Goal: Contribute content: Contribute content

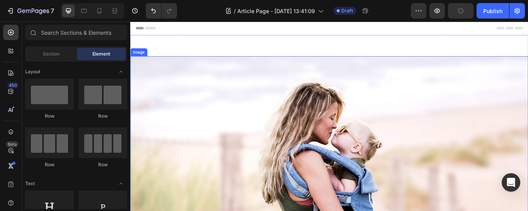
click at [525, 116] on img at bounding box center [362, 188] width 464 height 252
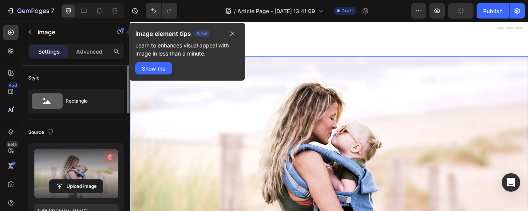
click at [112, 157] on icon "button" at bounding box center [110, 158] width 5 height 6
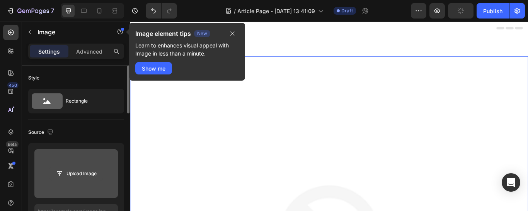
click at [73, 175] on input "file" at bounding box center [75, 173] width 53 height 13
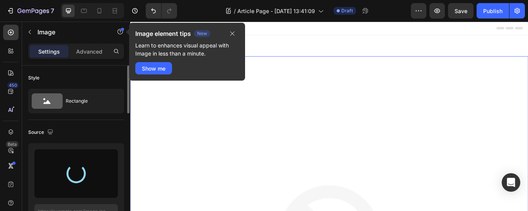
type input "[URL][DOMAIN_NAME]"
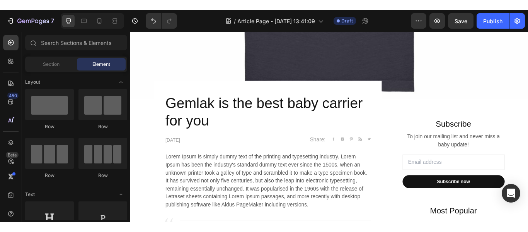
scroll to position [440, 0]
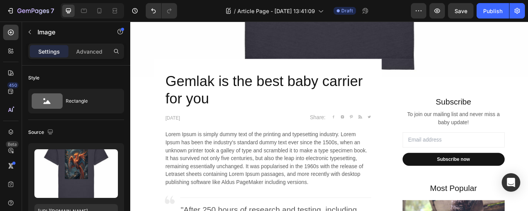
drag, startPoint x: 586, startPoint y: 22, endPoint x: 183, endPoint y: 37, distance: 403.8
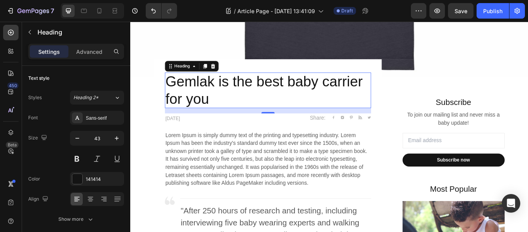
drag, startPoint x: 527, startPoint y: 0, endPoint x: 209, endPoint y: 8, distance: 317.8
click at [209, 8] on div "/ Article Page - [DATE] 13:41:09 Draft" at bounding box center [297, 10] width 228 height 15
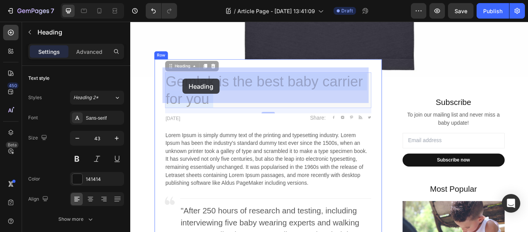
drag, startPoint x: 201, startPoint y: 83, endPoint x: 190, endPoint y: 88, distance: 12.4
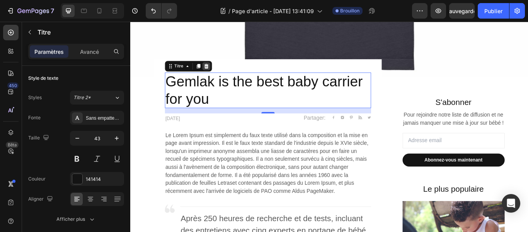
click at [216, 71] on icon at bounding box center [218, 73] width 5 height 5
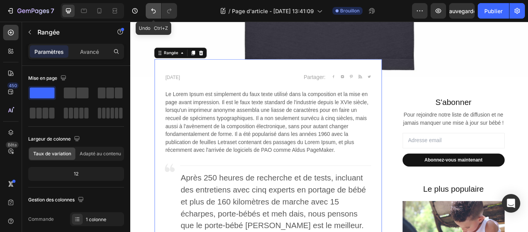
click at [151, 12] on icon "Annuler/Rétablir" at bounding box center [154, 11] width 8 height 8
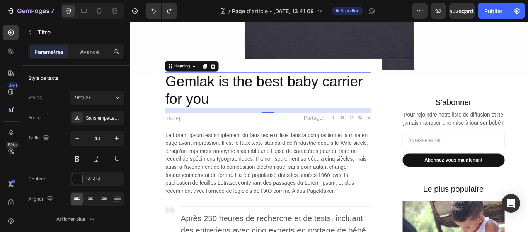
click at [225, 105] on p "Gemlak is the best baby carrier for you" at bounding box center [290, 102] width 239 height 40
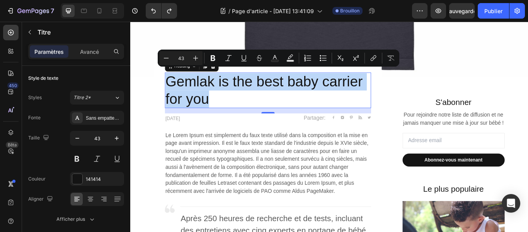
drag, startPoint x: 225, startPoint y: 105, endPoint x: 169, endPoint y: 83, distance: 60.6
click at [171, 83] on p "Gemlak is the best baby carrier for you" at bounding box center [290, 102] width 239 height 40
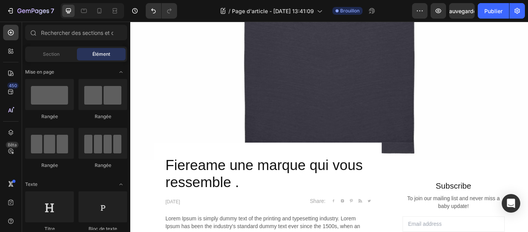
scroll to position [444, 0]
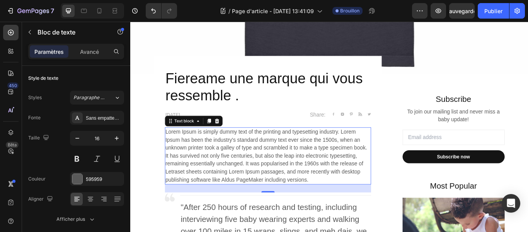
click at [335, 199] on p "Lorem Ipsum is simply dummy text of the printing and typesetting industry. Lore…" at bounding box center [290, 177] width 239 height 65
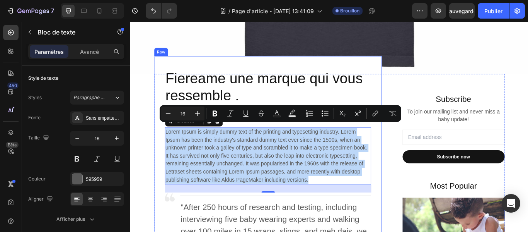
drag, startPoint x: 335, startPoint y: 199, endPoint x: 164, endPoint y: 145, distance: 178.7
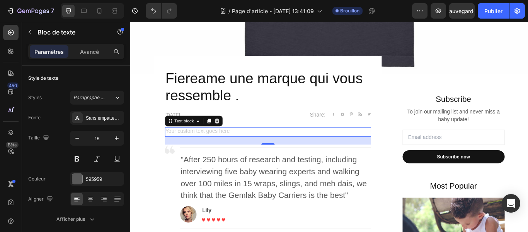
click at [172, 145] on div "Rich Text Editor. Editing area: main" at bounding box center [290, 150] width 240 height 11
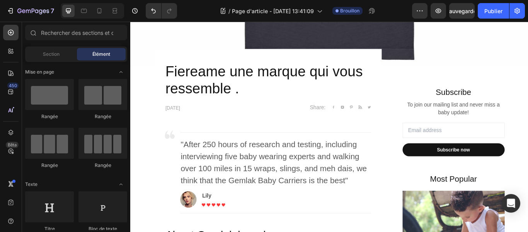
scroll to position [448, 0]
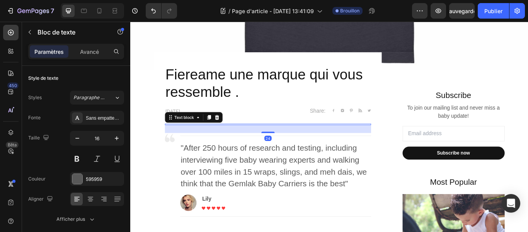
click at [196, 142] on div "24" at bounding box center [290, 146] width 240 height 9
click at [228, 142] on div "24" at bounding box center [290, 146] width 240 height 9
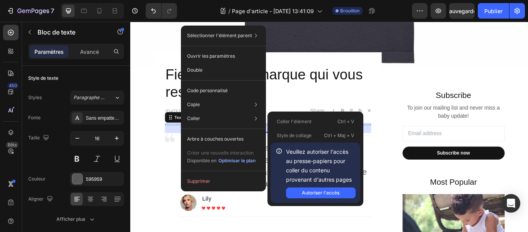
click at [214, 132] on div "Coller Coller l'élément Ctrl + V Style de collage Ctrl + Maj + V Veuillez autor…" at bounding box center [223, 139] width 79 height 14
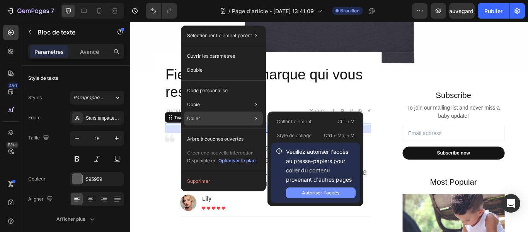
click at [0, 0] on font "Autoriser l'accès" at bounding box center [0, 0] width 0 height 0
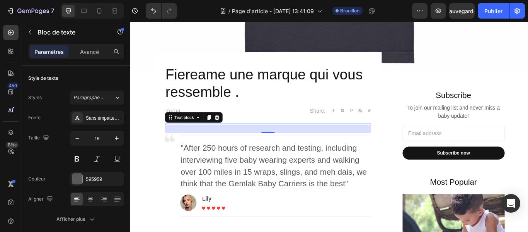
click at [232, 142] on div "24" at bounding box center [290, 146] width 240 height 9
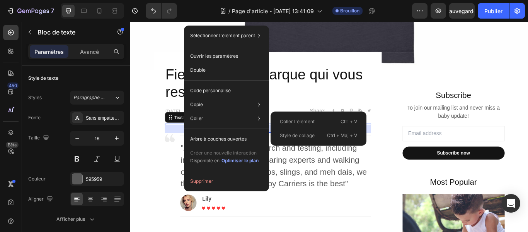
click at [217, 132] on div "Coller Coller l'élément Ctrl + V Style de collage Ctrl + Maj + V" at bounding box center [226, 139] width 79 height 14
click at [307, 123] on font "Coller l'élément" at bounding box center [297, 121] width 35 height 6
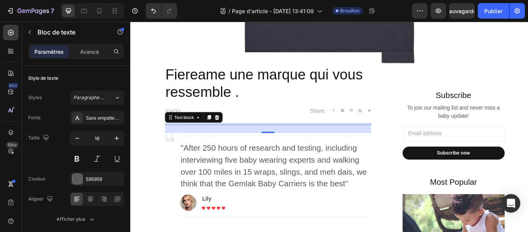
click at [201, 133] on div "Text block" at bounding box center [203, 133] width 67 height 12
click at [202, 142] on div "24" at bounding box center [290, 146] width 240 height 9
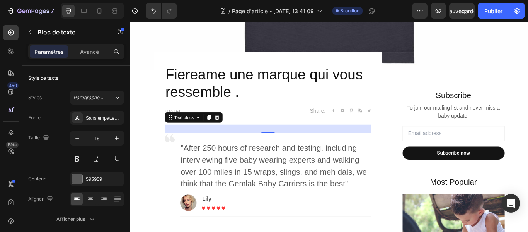
click at [202, 142] on div "24" at bounding box center [290, 146] width 240 height 9
click at [278, 142] on div "24" at bounding box center [290, 146] width 240 height 9
click at [291, 143] on div "24" at bounding box center [290, 146] width 240 height 9
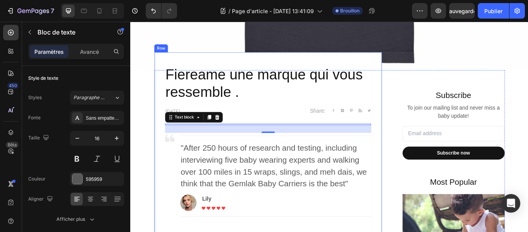
drag, startPoint x: 291, startPoint y: 143, endPoint x: 300, endPoint y: 134, distance: 12.6
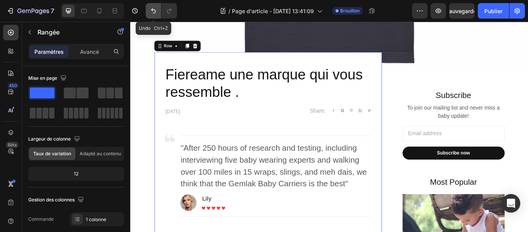
click at [151, 10] on icon "Annuler/Rétablir" at bounding box center [154, 11] width 8 height 8
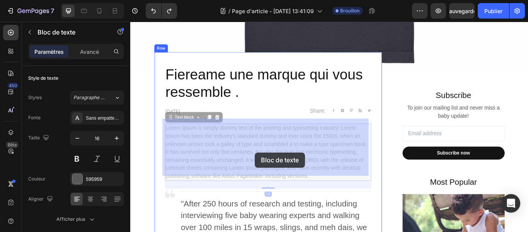
drag, startPoint x: 333, startPoint y: 191, endPoint x: 310, endPoint y: 132, distance: 62.8
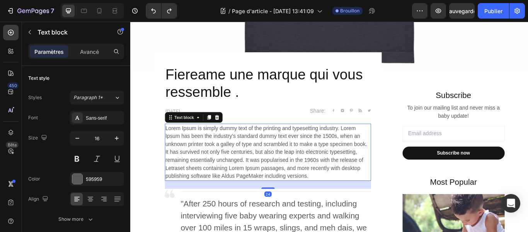
click at [313, 141] on p "Lorem Ipsum is simply dummy text of the printing and typesetting industry. Lore…" at bounding box center [290, 173] width 239 height 65
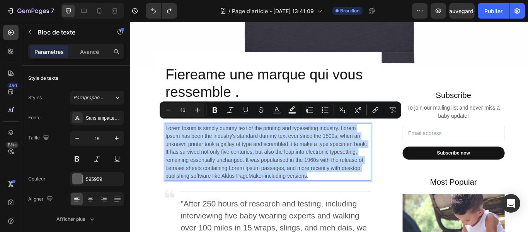
drag, startPoint x: 334, startPoint y: 194, endPoint x: 168, endPoint y: 139, distance: 175.0
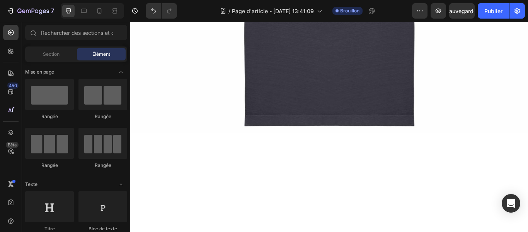
scroll to position [0, 0]
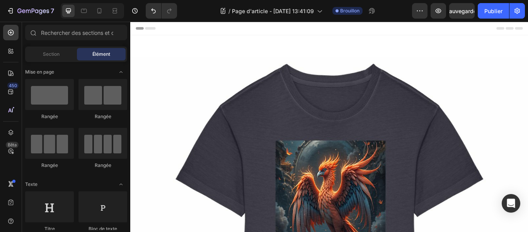
drag, startPoint x: 590, startPoint y: 39, endPoint x: 658, endPoint y: 34, distance: 67.8
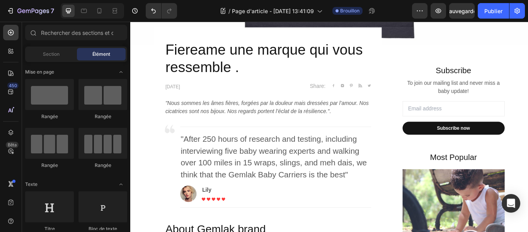
scroll to position [525, 0]
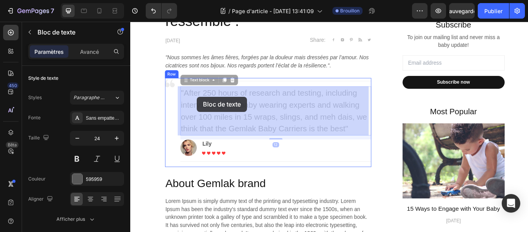
drag, startPoint x: 186, startPoint y: 100, endPoint x: 206, endPoint y: 109, distance: 21.0
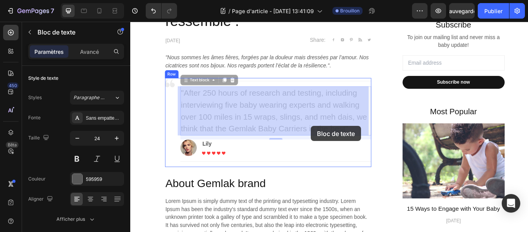
drag, startPoint x: 190, startPoint y: 102, endPoint x: 341, endPoint y: 143, distance: 156.2
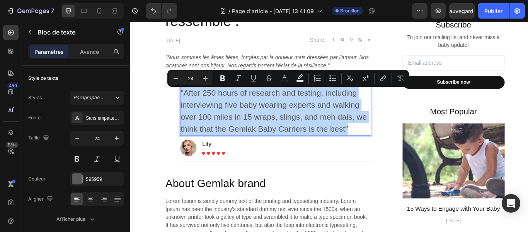
drag, startPoint x: 381, startPoint y: 144, endPoint x: 186, endPoint y: 102, distance: 199.4
click at [189, 101] on p ""After 250 hours of research and testing, including interviewing five baby wear…" at bounding box center [299, 126] width 221 height 56
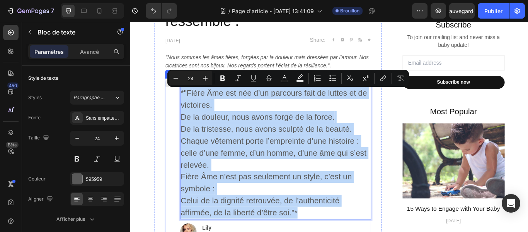
drag, startPoint x: 326, startPoint y: 242, endPoint x: 185, endPoint y: 102, distance: 198.7
click at [184, 101] on div "Image Title Line *"Fière Âme est née d’un parcours fait de luttes et de victoir…" at bounding box center [290, 187] width 240 height 201
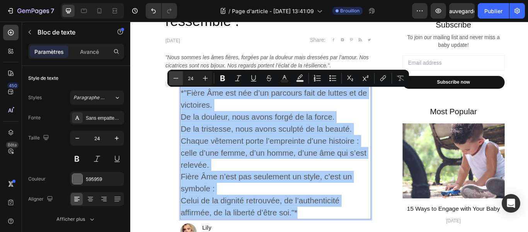
click at [175, 79] on icon "Editor contextual toolbar" at bounding box center [176, 78] width 8 height 8
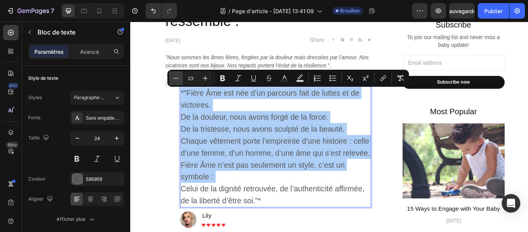
click at [175, 79] on icon "Editor contextual toolbar" at bounding box center [176, 78] width 8 height 8
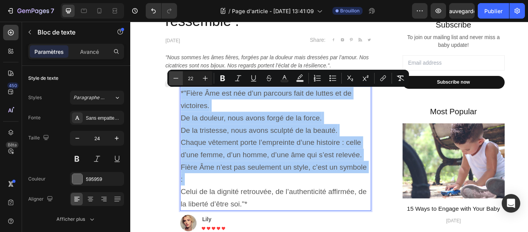
click at [175, 79] on icon "Editor contextual toolbar" at bounding box center [176, 78] width 8 height 8
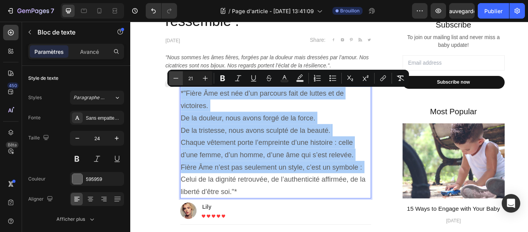
click at [175, 79] on icon "Editor contextual toolbar" at bounding box center [176, 78] width 8 height 8
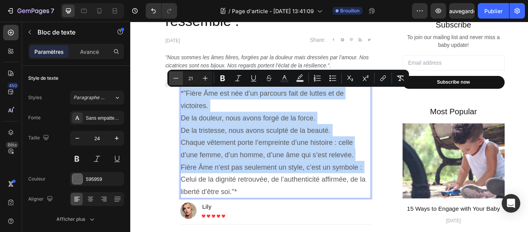
type input "20"
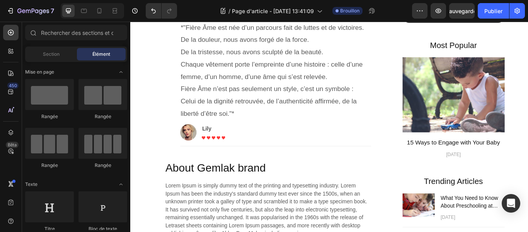
scroll to position [606, 0]
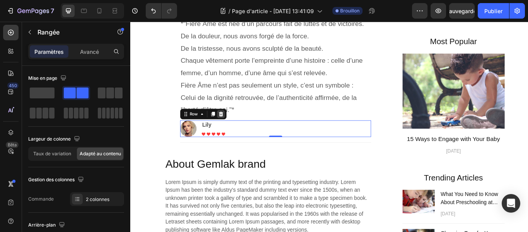
click at [233, 130] on icon at bounding box center [235, 128] width 5 height 5
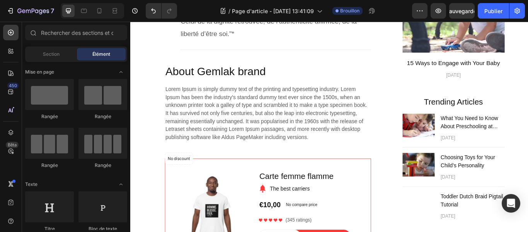
scroll to position [718, 0]
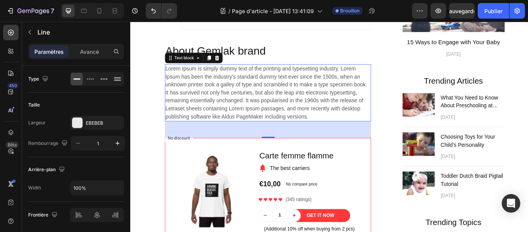
drag, startPoint x: 498, startPoint y: 23, endPoint x: 185, endPoint y: 30, distance: 313.2
click at [188, 30] on div at bounding box center [299, 30] width 223 height 0
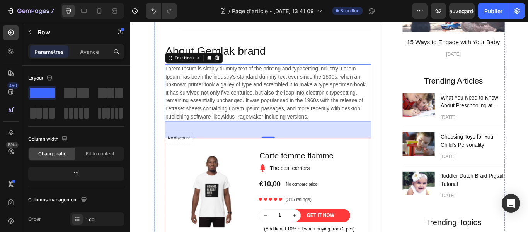
click at [283, 77] on p "Lorem Ipsum is simply dummy text of the printing and typesetting industry. Lore…" at bounding box center [290, 104] width 239 height 65
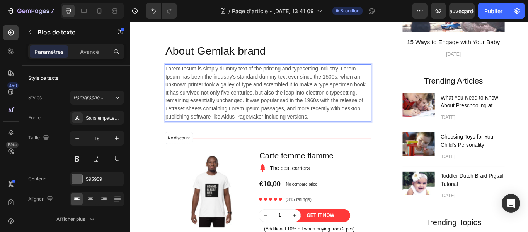
click at [269, 99] on p "Lorem Ipsum is simply dummy text of the printing and typesetting industry. Lore…" at bounding box center [290, 104] width 239 height 65
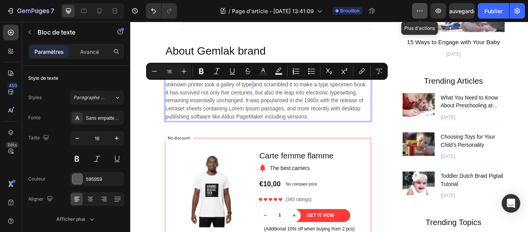
click at [422, 11] on icon "button" at bounding box center [420, 11] width 8 height 8
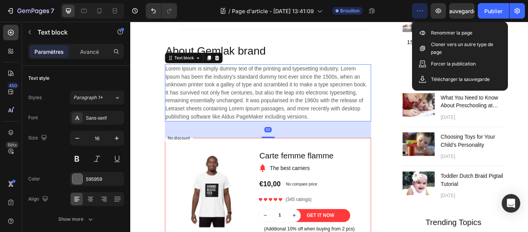
click at [258, 96] on p "Lorem Ipsum is simply dummy text of the printing and typesetting industry. Lore…" at bounding box center [290, 104] width 239 height 65
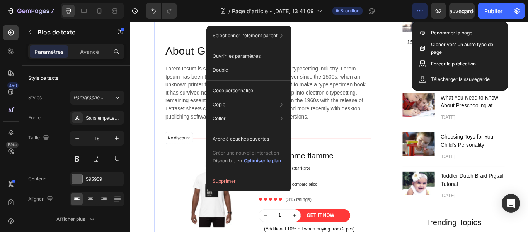
click at [417, 53] on div "Fiereame une marque qui vous ressemble . Heading [DATE] Text block Share: Text …" at bounding box center [290, 161] width 265 height 761
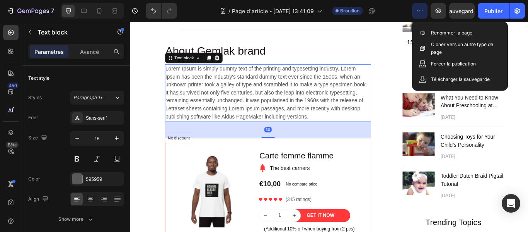
click at [278, 106] on p "Lorem Ipsum is simply dummy text of the printing and typesetting industry. Lore…" at bounding box center [290, 104] width 239 height 65
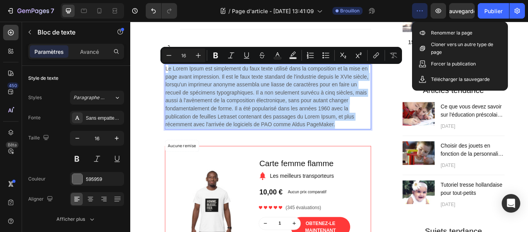
drag, startPoint x: 172, startPoint y: 77, endPoint x: 387, endPoint y: 142, distance: 224.9
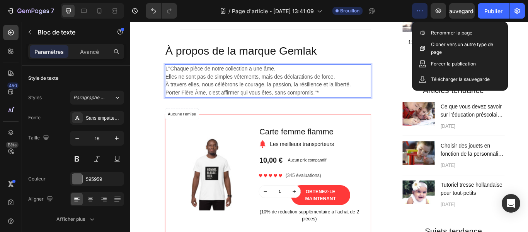
click at [171, 75] on p "L"Chaque pièce de notre collection a une âme. Elles ne sont pas de simples vête…" at bounding box center [290, 86] width 239 height 28
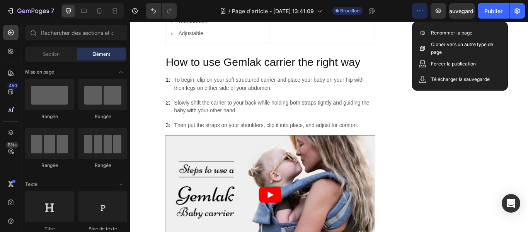
scroll to position [1283, 0]
